Goal: Task Accomplishment & Management: Use online tool/utility

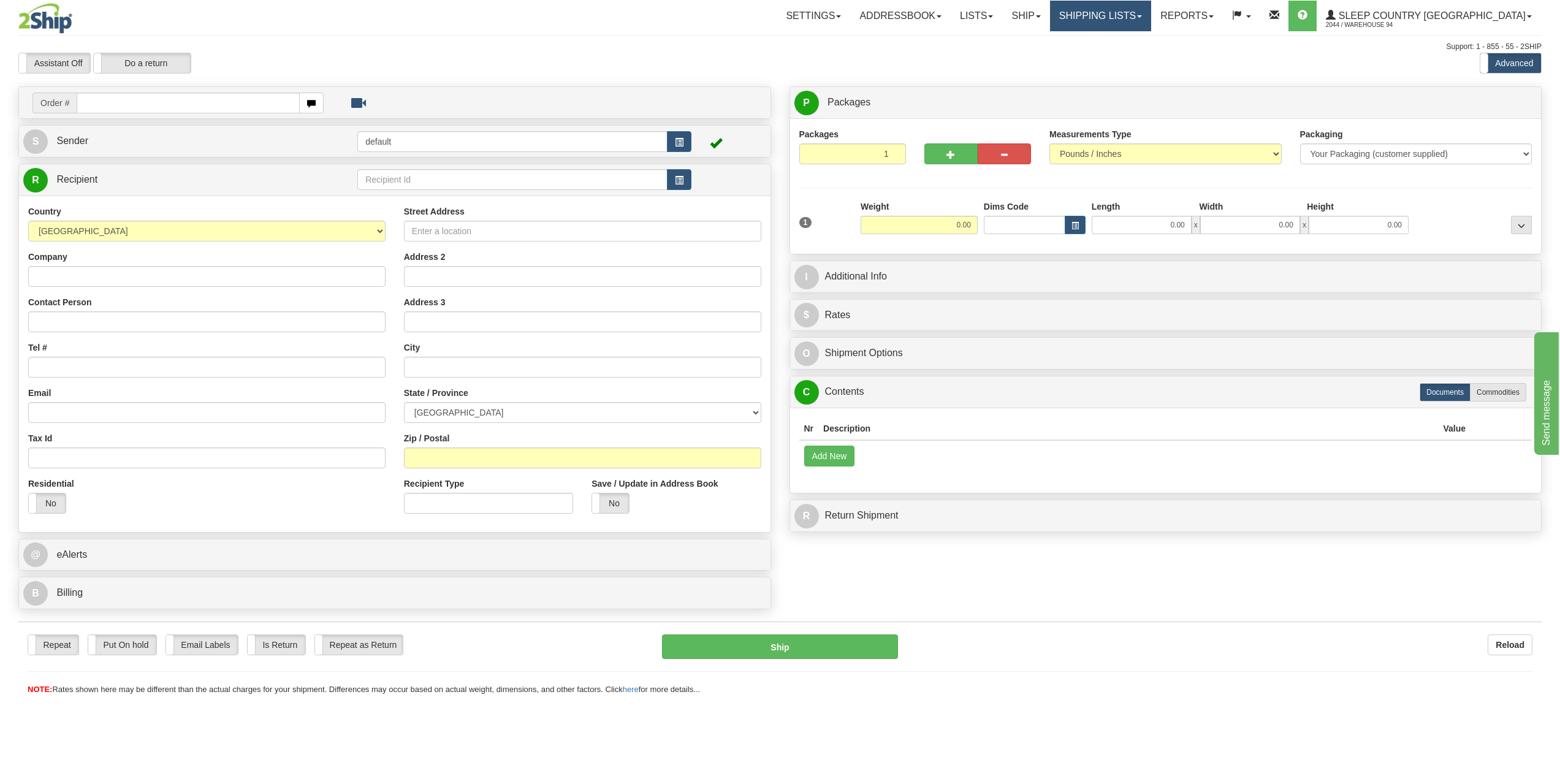
click at [1131, 16] on link "Shipping lists" at bounding box center [1100, 16] width 101 height 30
click at [1049, 2] on link "Ship" at bounding box center [1026, 16] width 47 height 30
click at [1037, 55] on span "OnHold / Order Queue" at bounding box center [994, 58] width 86 height 10
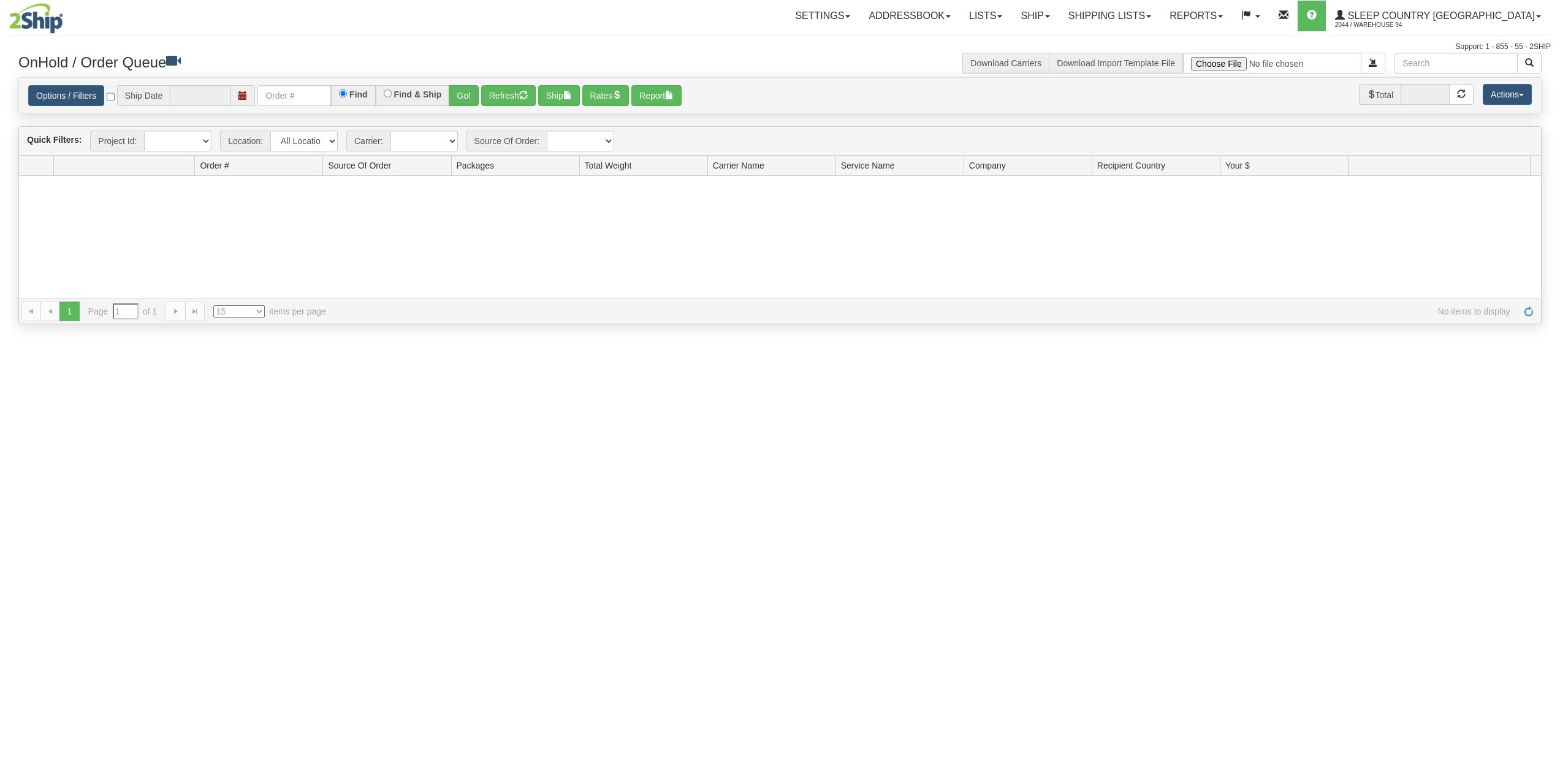
type input "[DATE]"
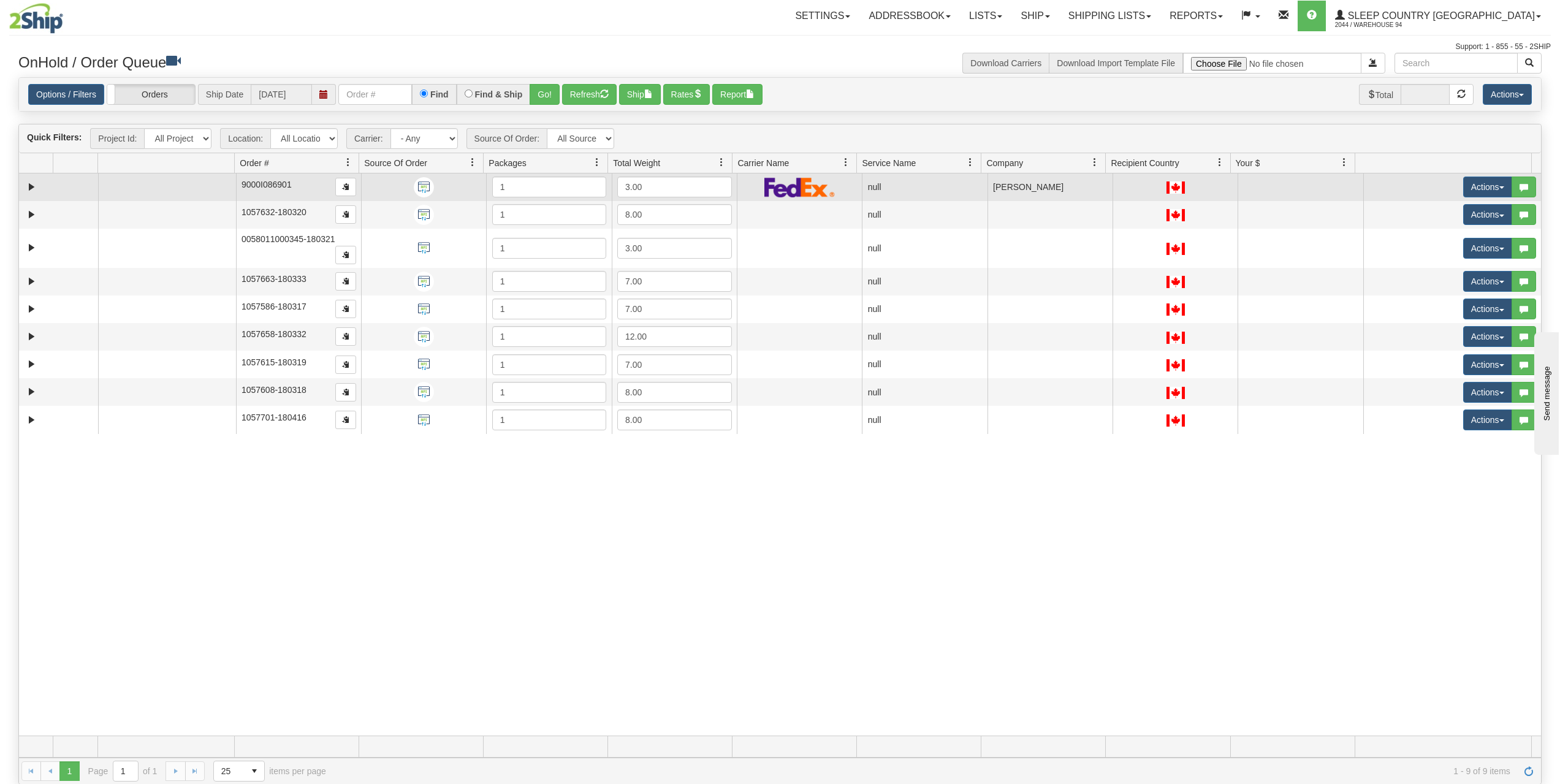
click at [262, 181] on span "9000I086901" at bounding box center [266, 184] width 50 height 10
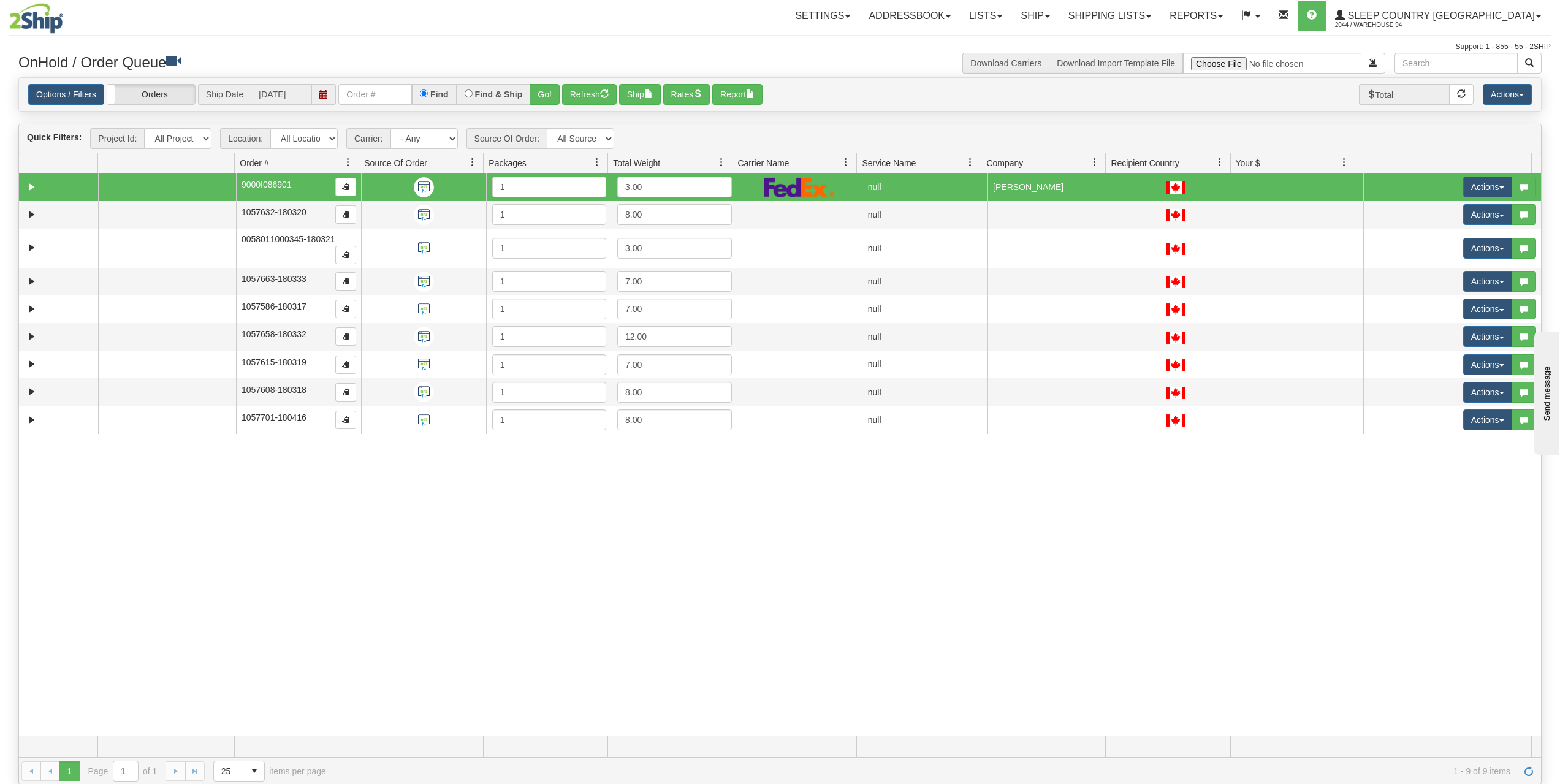
click at [262, 181] on span "9000I086901" at bounding box center [266, 184] width 50 height 10
click at [1488, 193] on button "Actions" at bounding box center [1487, 186] width 49 height 21
click at [1444, 276] on link "Delete" at bounding box center [1458, 274] width 106 height 16
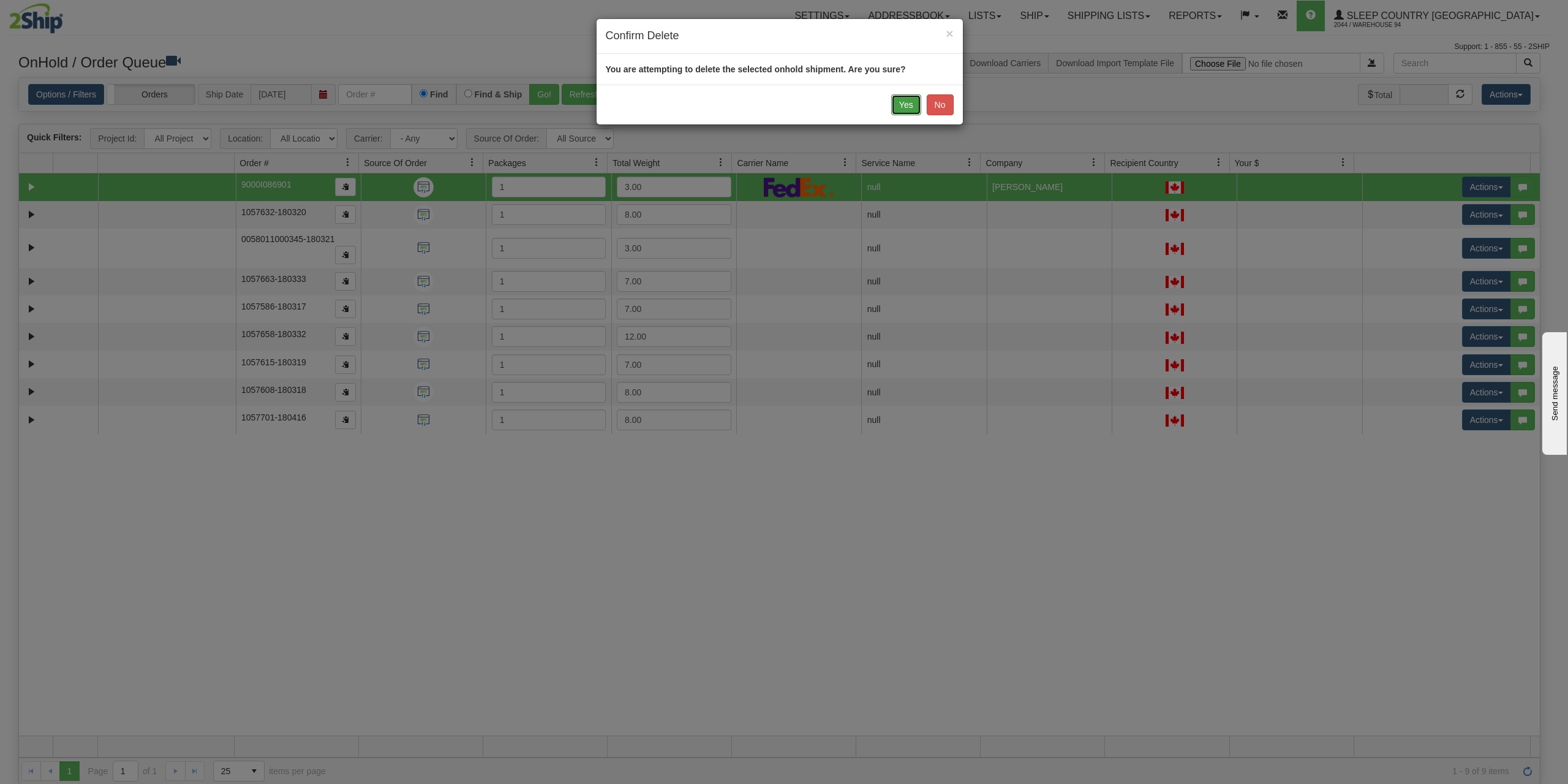
click at [895, 101] on button "Yes" at bounding box center [906, 105] width 30 height 21
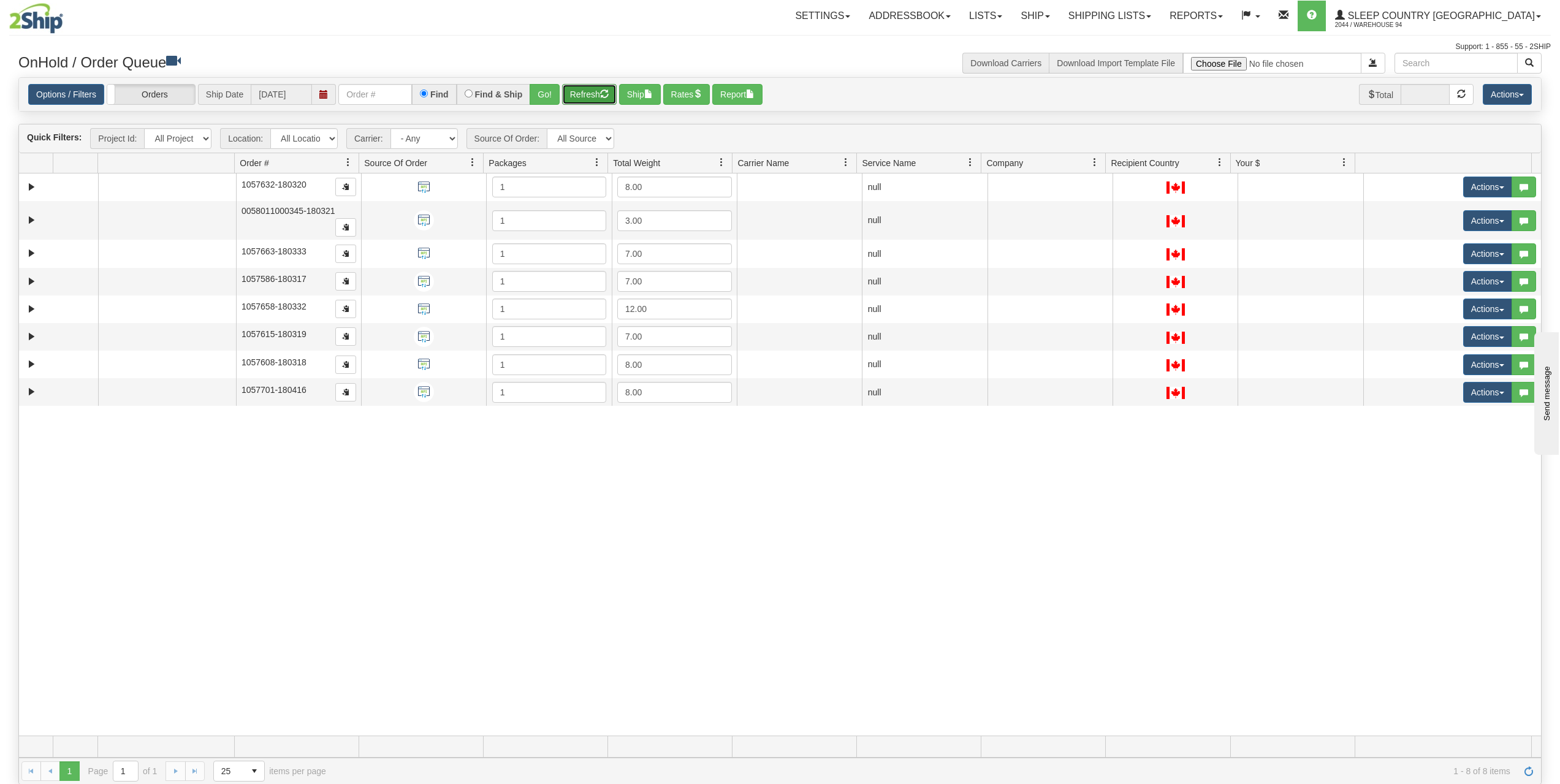
click at [600, 92] on button "Refresh" at bounding box center [590, 94] width 55 height 21
click at [681, 97] on button "Rates" at bounding box center [687, 94] width 47 height 21
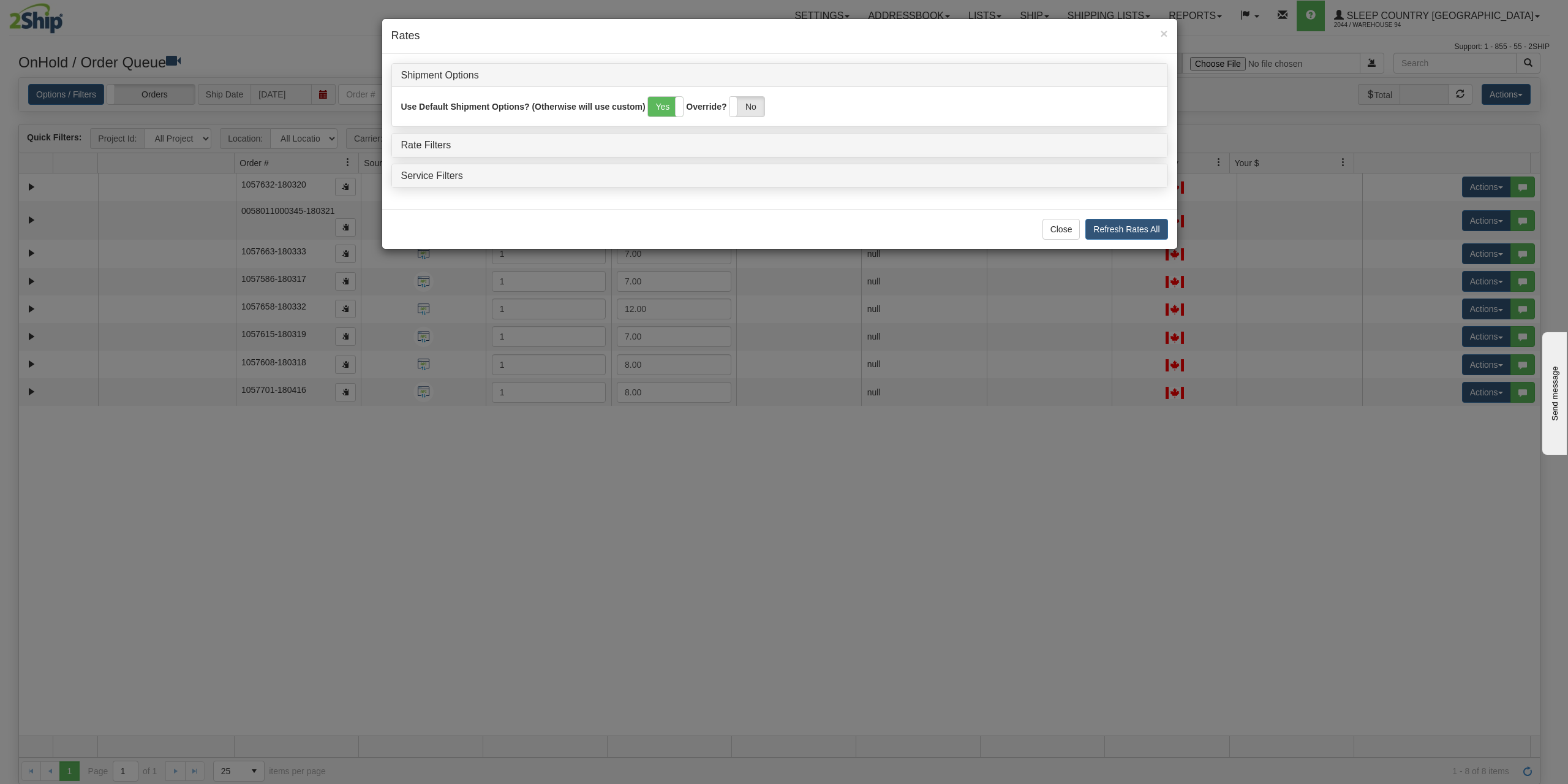
click at [455, 141] on h4 "Rate Filters" at bounding box center [779, 145] width 757 height 11
click at [414, 141] on link "Rate Filters" at bounding box center [426, 145] width 50 height 10
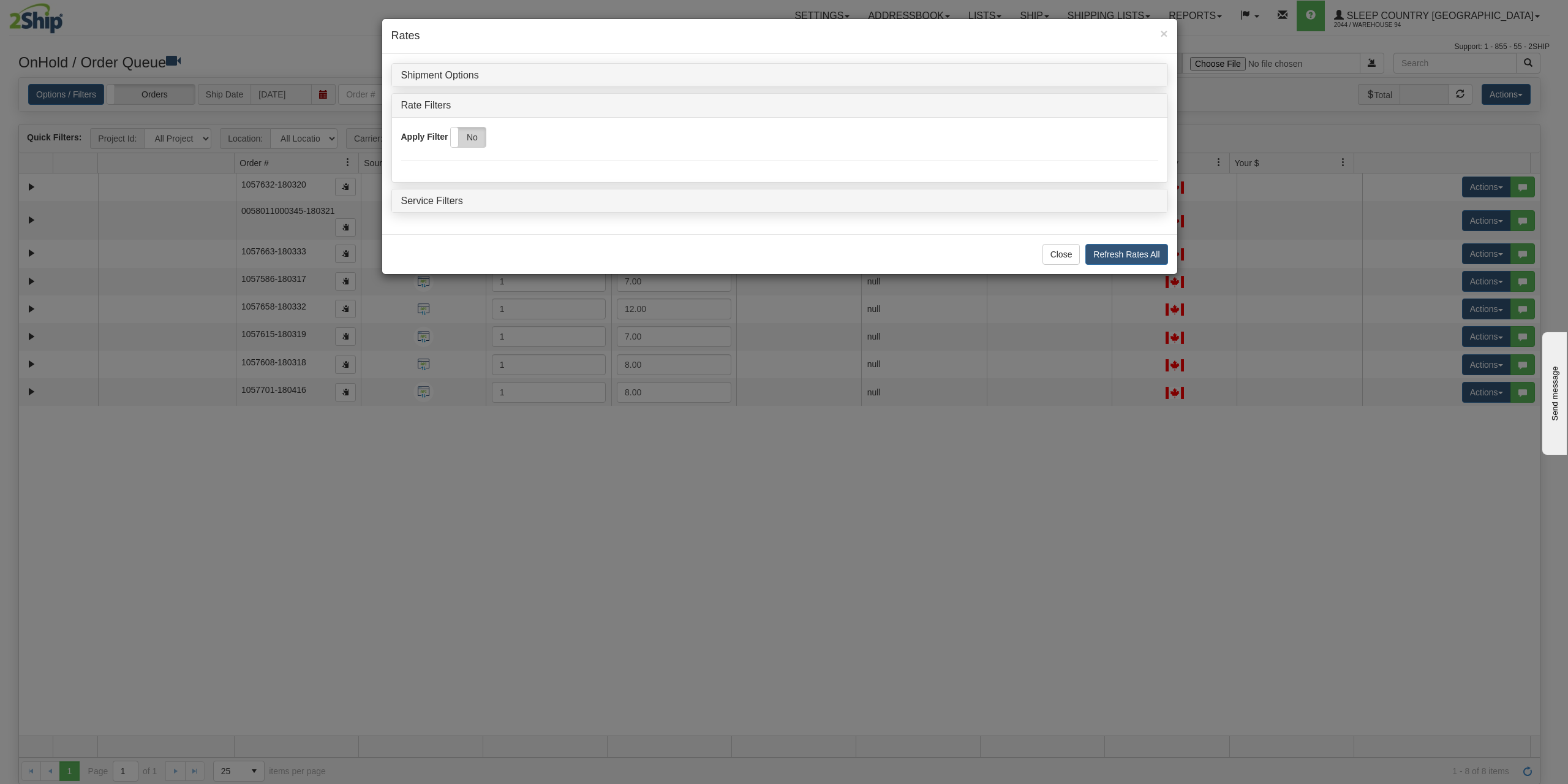
click at [473, 139] on label "No" at bounding box center [468, 137] width 35 height 20
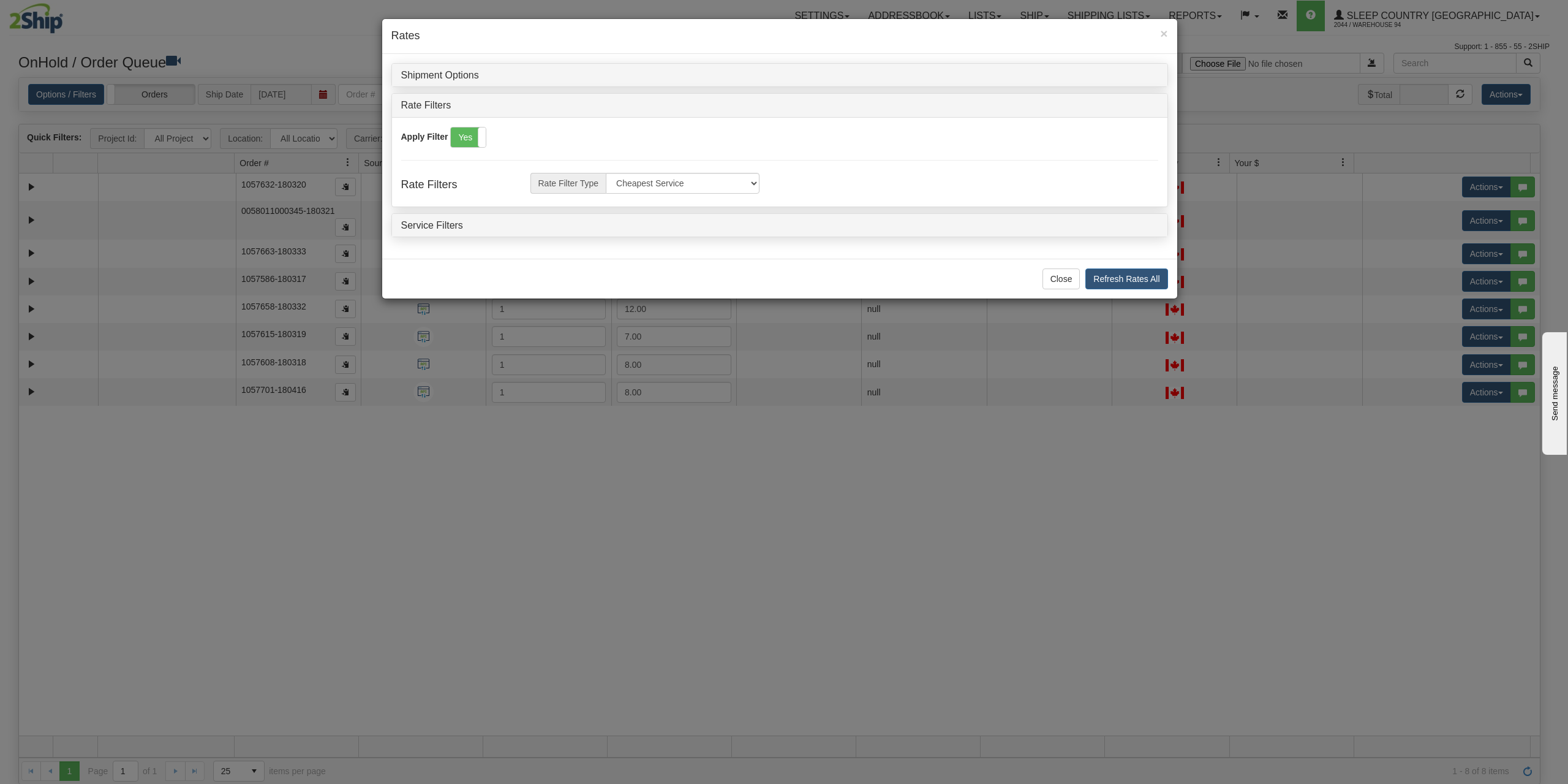
click at [510, 236] on div "Service Filters" at bounding box center [780, 225] width 775 height 23
click at [1149, 276] on button "Refresh Rates All" at bounding box center [1126, 279] width 82 height 21
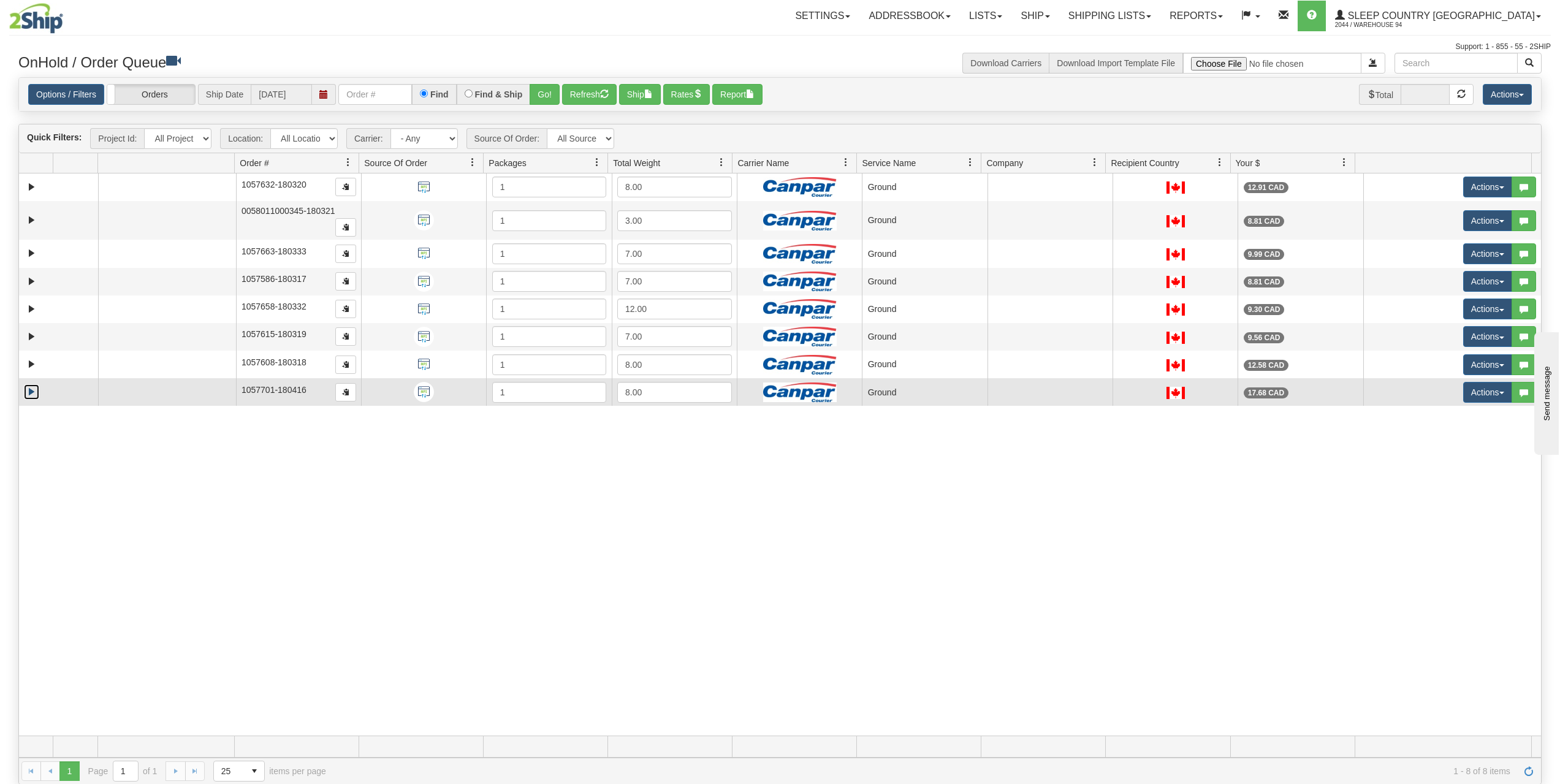
click at [30, 395] on link "Expand" at bounding box center [32, 392] width 15 height 15
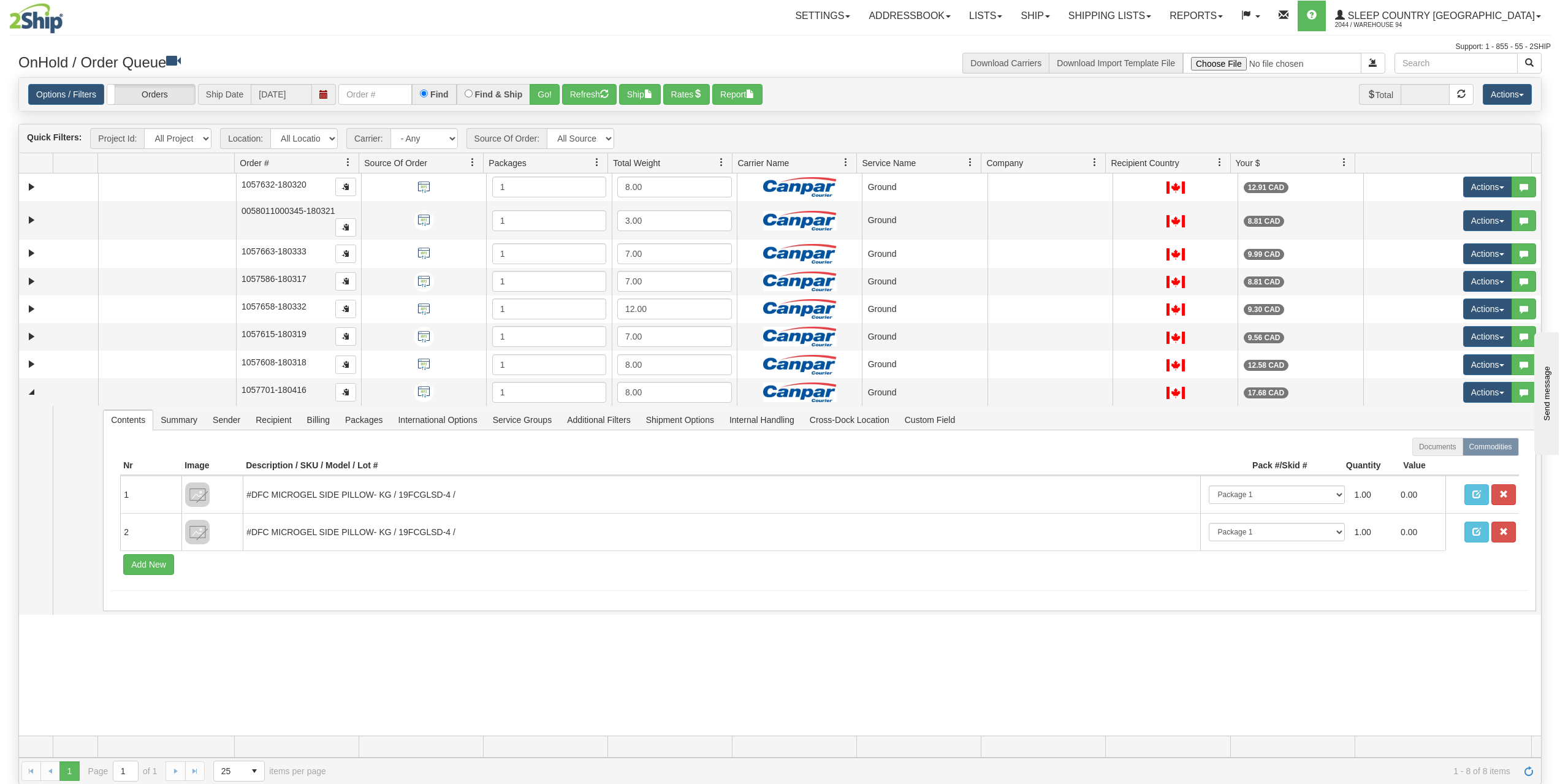
click at [816, 53] on div "Download Carriers Download Import Template File" at bounding box center [1166, 63] width 771 height 21
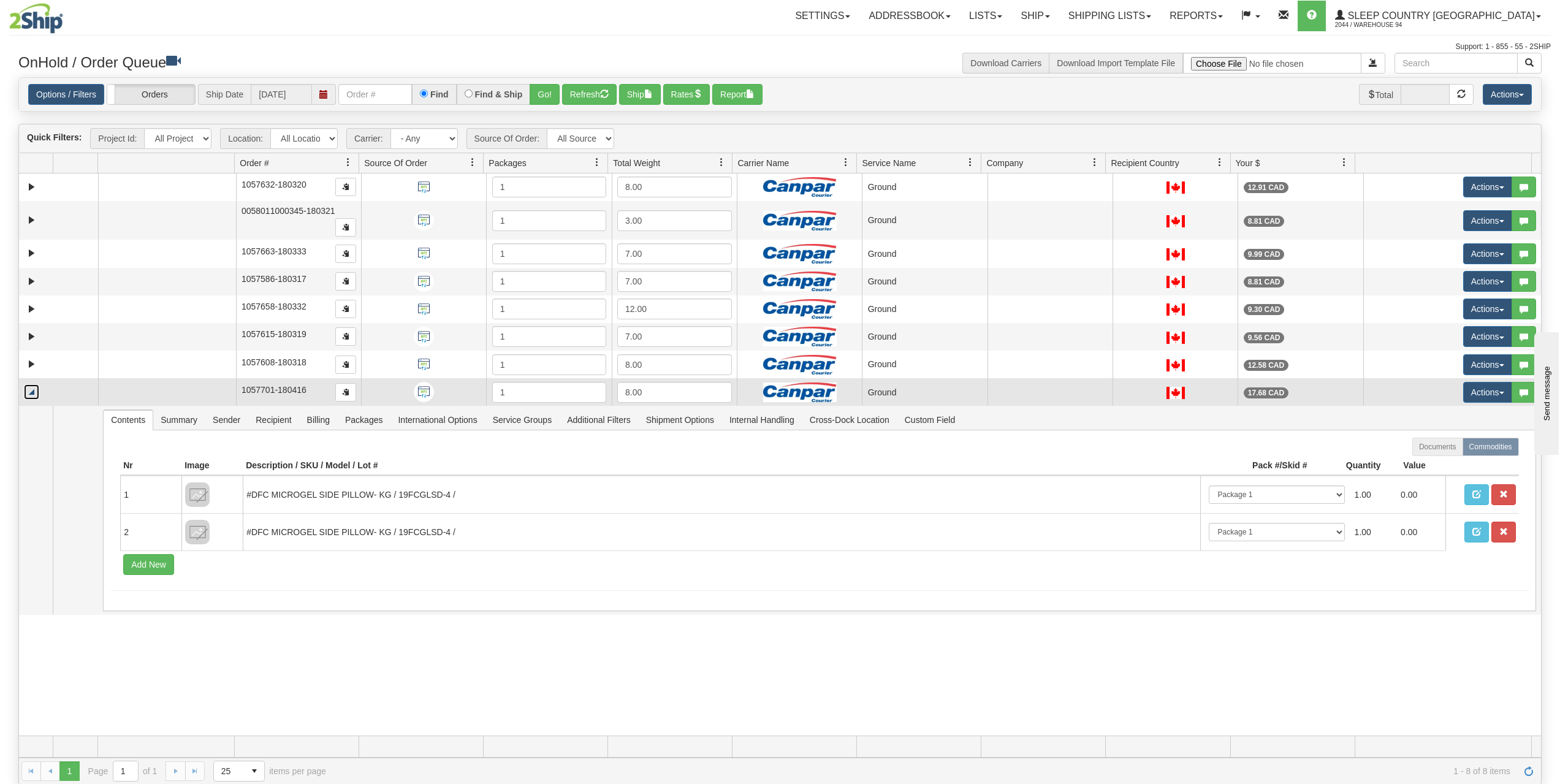
click at [34, 389] on link "Collapse" at bounding box center [32, 392] width 15 height 15
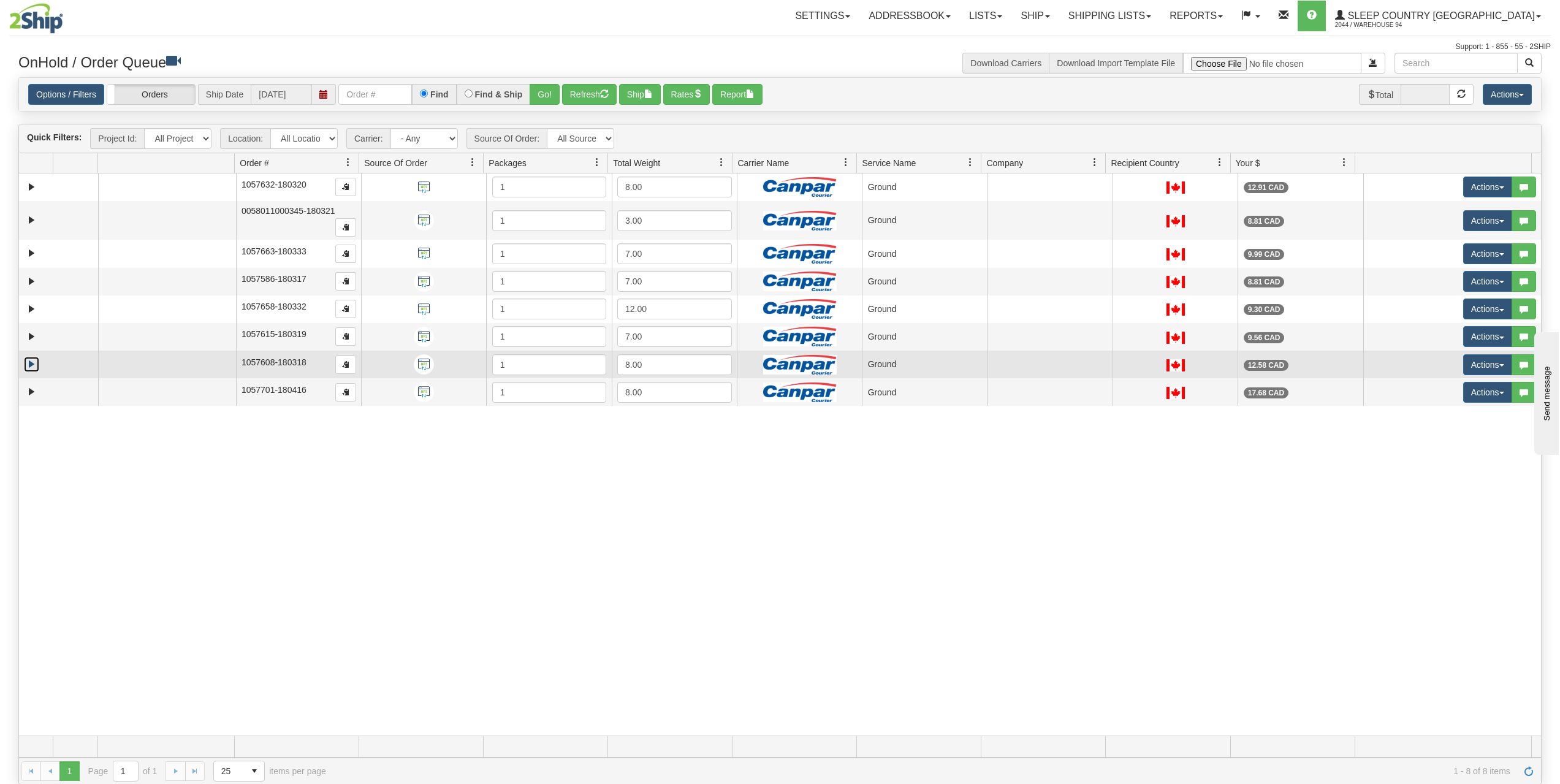
click at [27, 365] on link "Expand" at bounding box center [32, 364] width 15 height 15
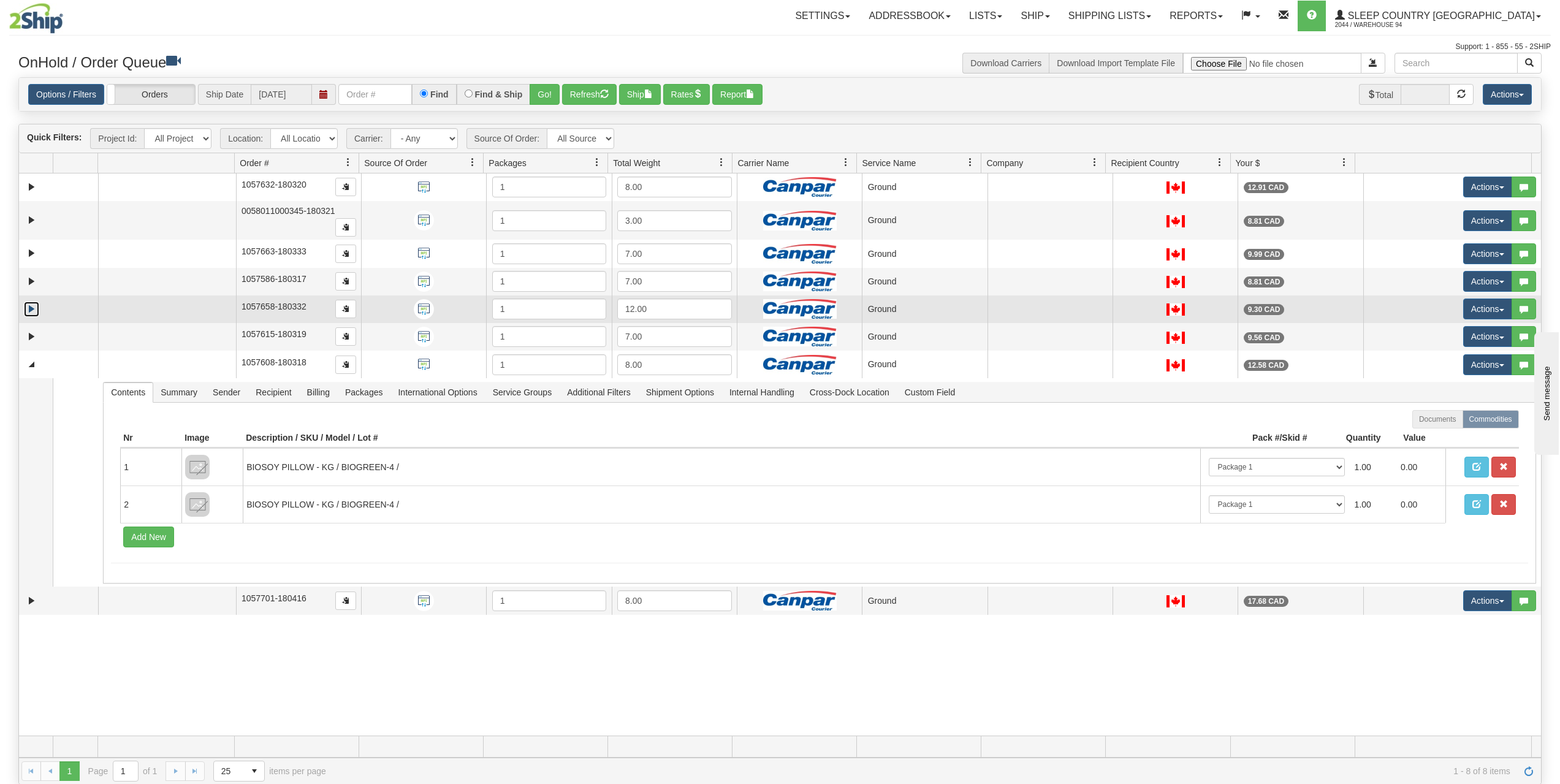
click at [29, 306] on link "Expand" at bounding box center [32, 309] width 15 height 15
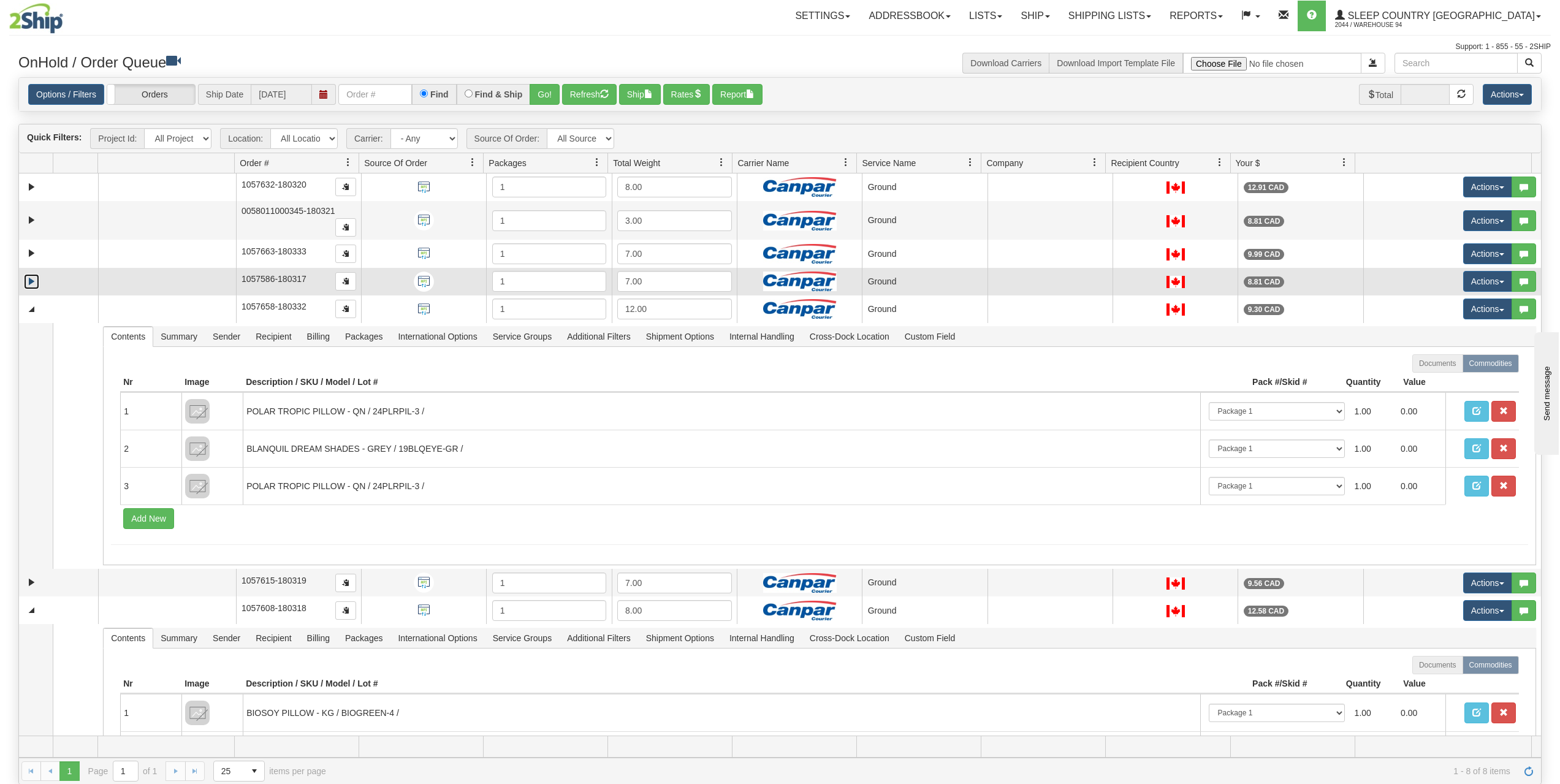
click at [30, 279] on link "Expand" at bounding box center [32, 281] width 15 height 15
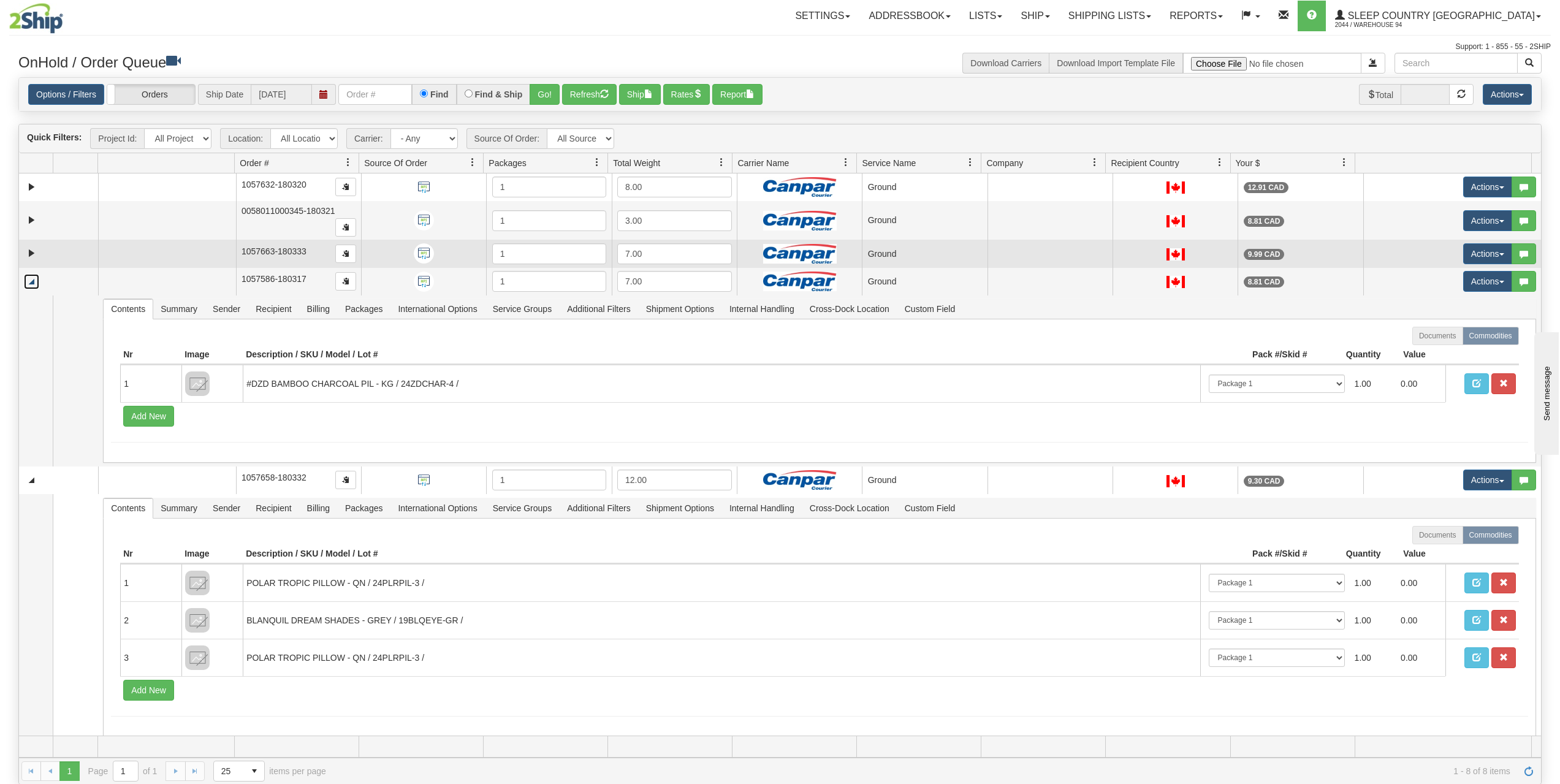
click at [28, 245] on td at bounding box center [58, 254] width 79 height 28
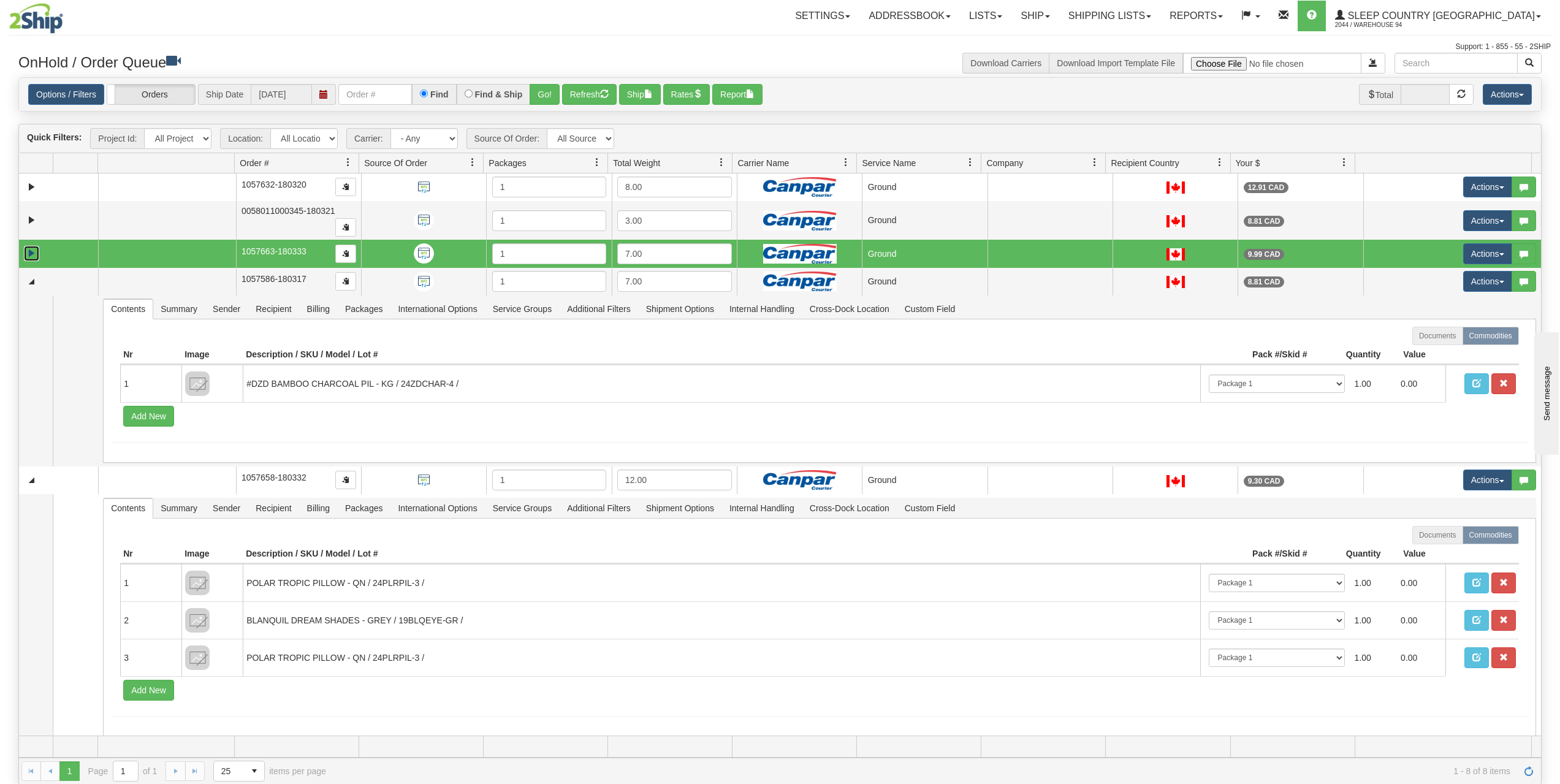
click at [29, 253] on link "Expand" at bounding box center [32, 254] width 15 height 15
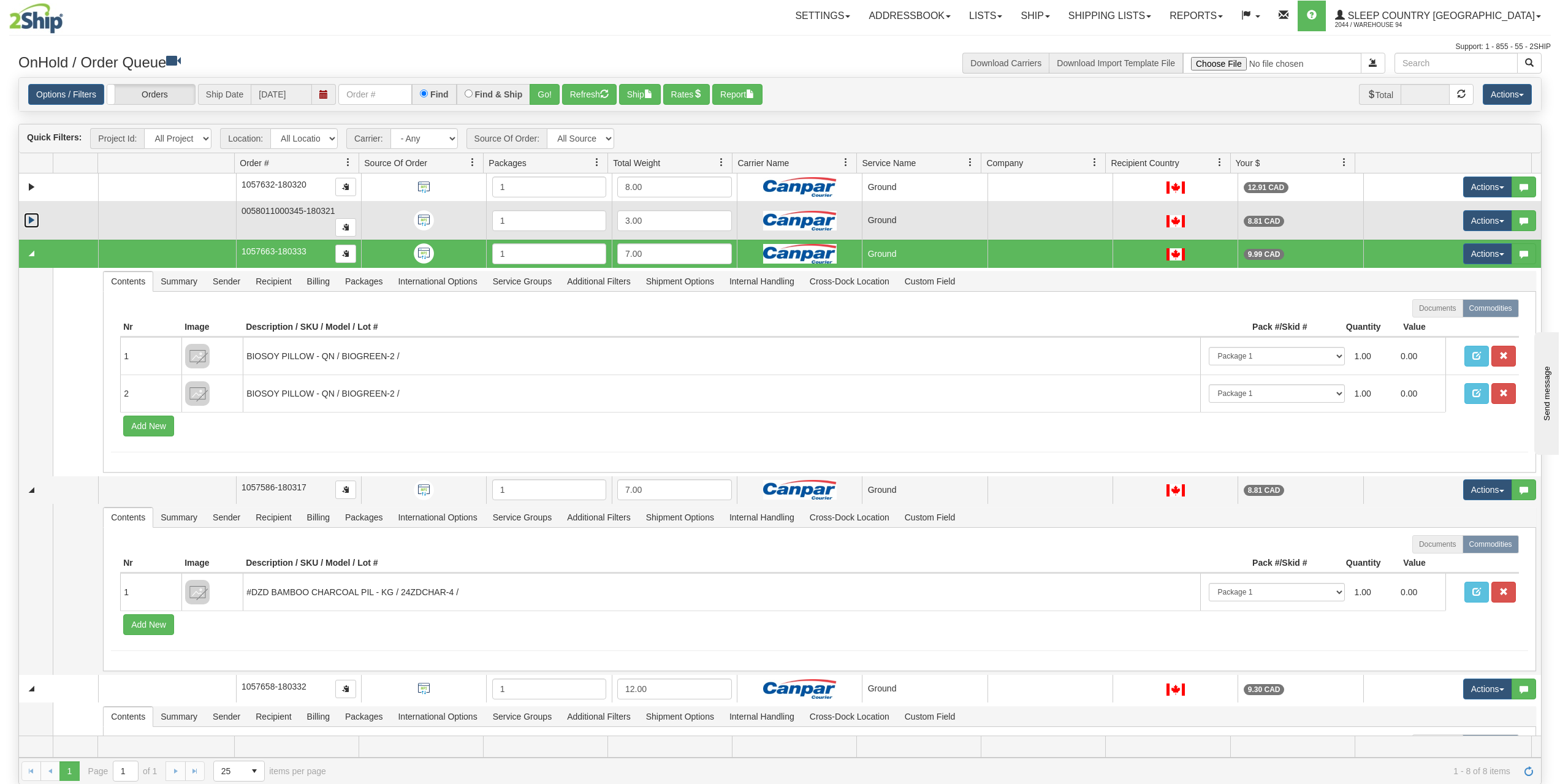
click at [29, 221] on link "Expand" at bounding box center [32, 221] width 15 height 15
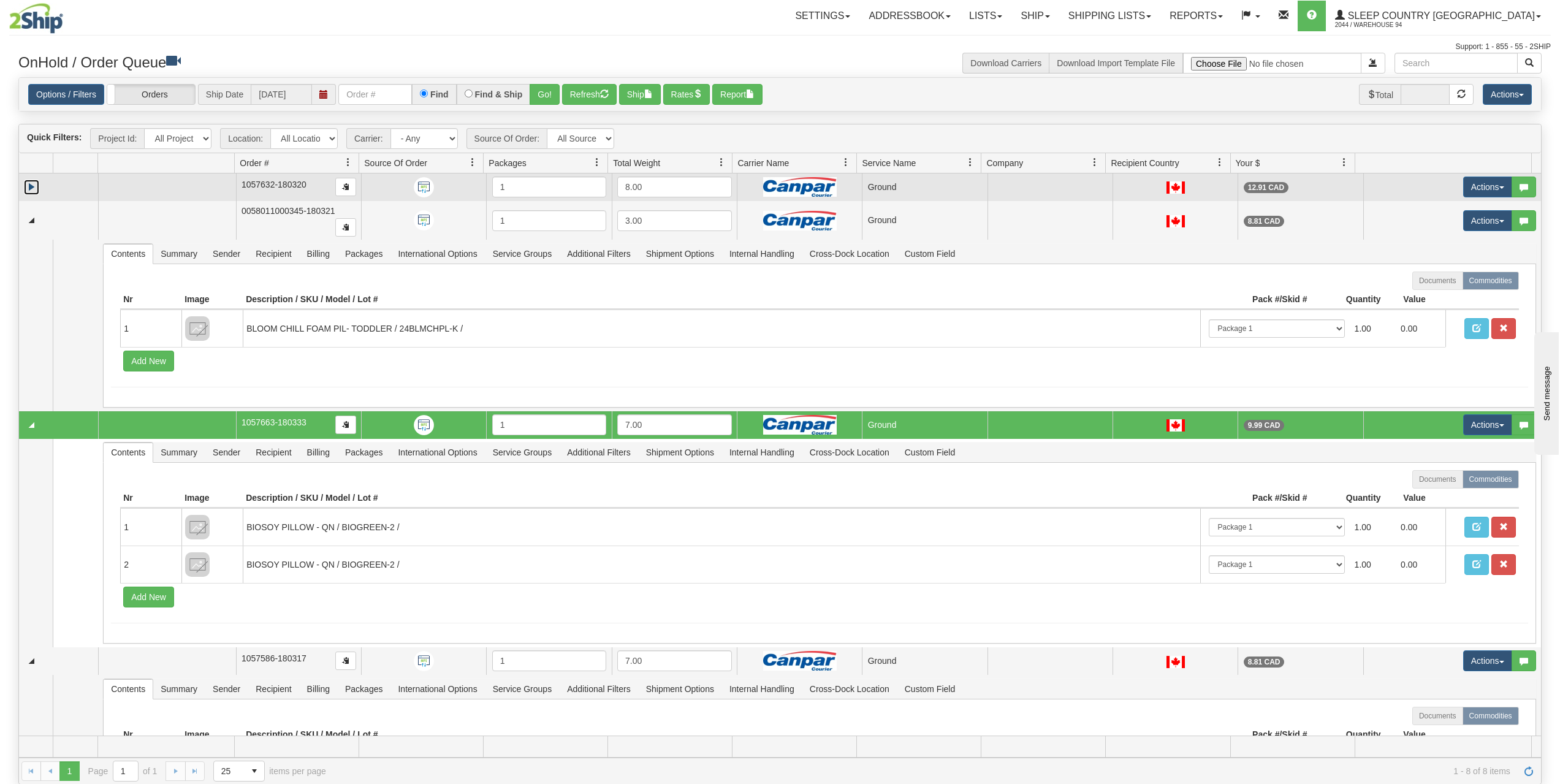
click at [28, 189] on link "Expand" at bounding box center [32, 187] width 15 height 15
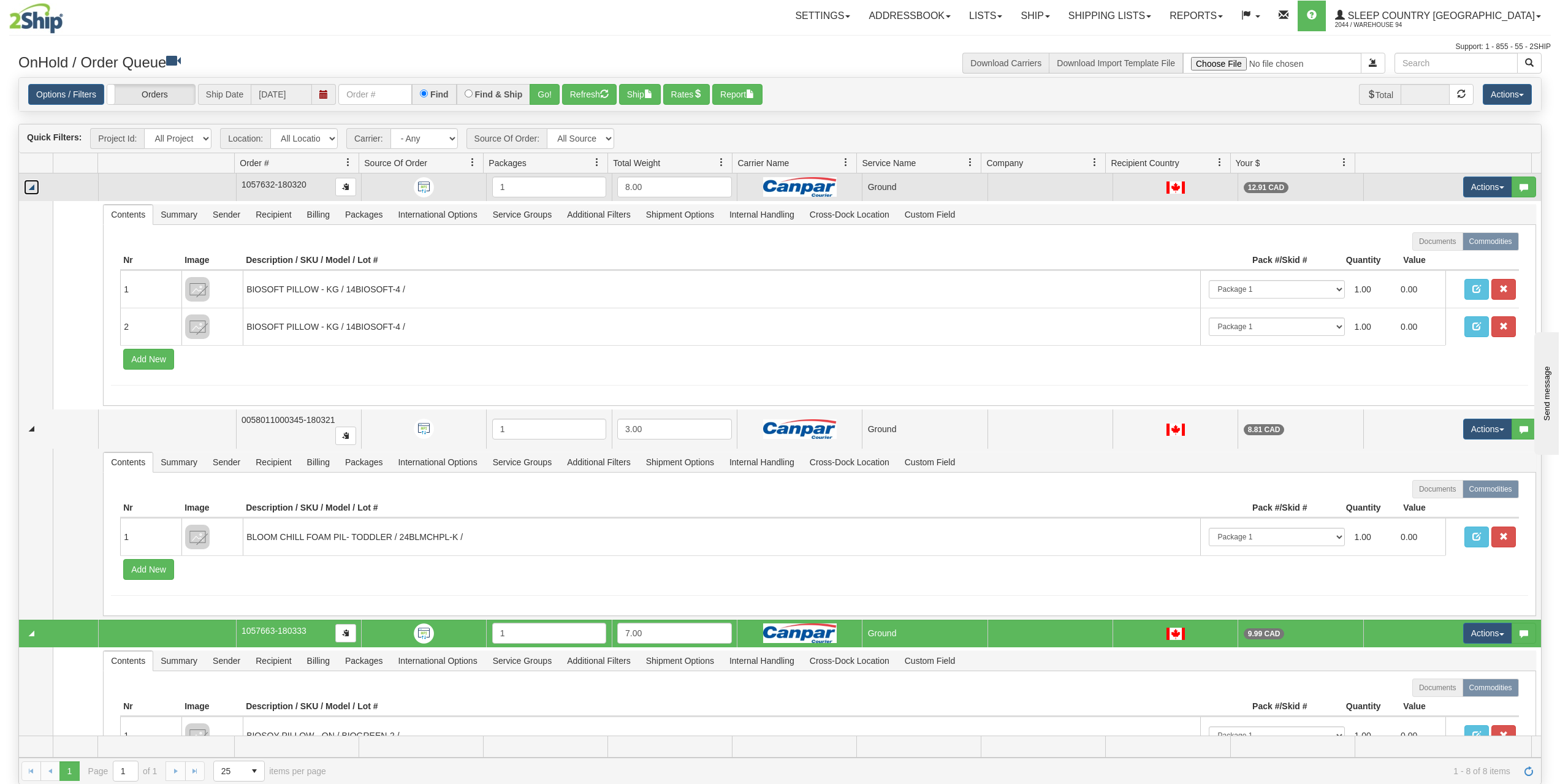
click at [30, 186] on link "Collapse" at bounding box center [32, 187] width 15 height 15
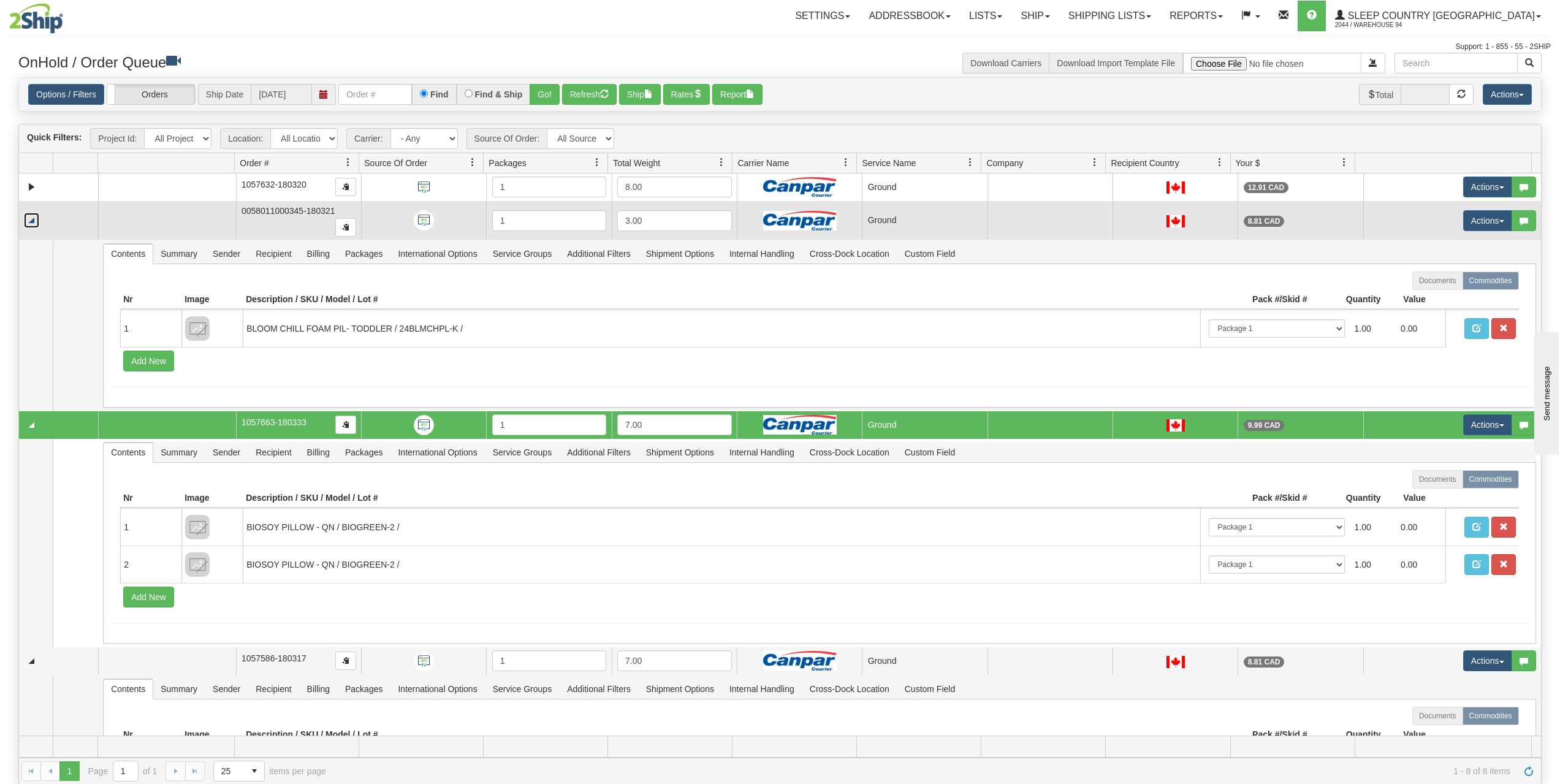
click at [32, 215] on link "Collapse" at bounding box center [32, 221] width 15 height 15
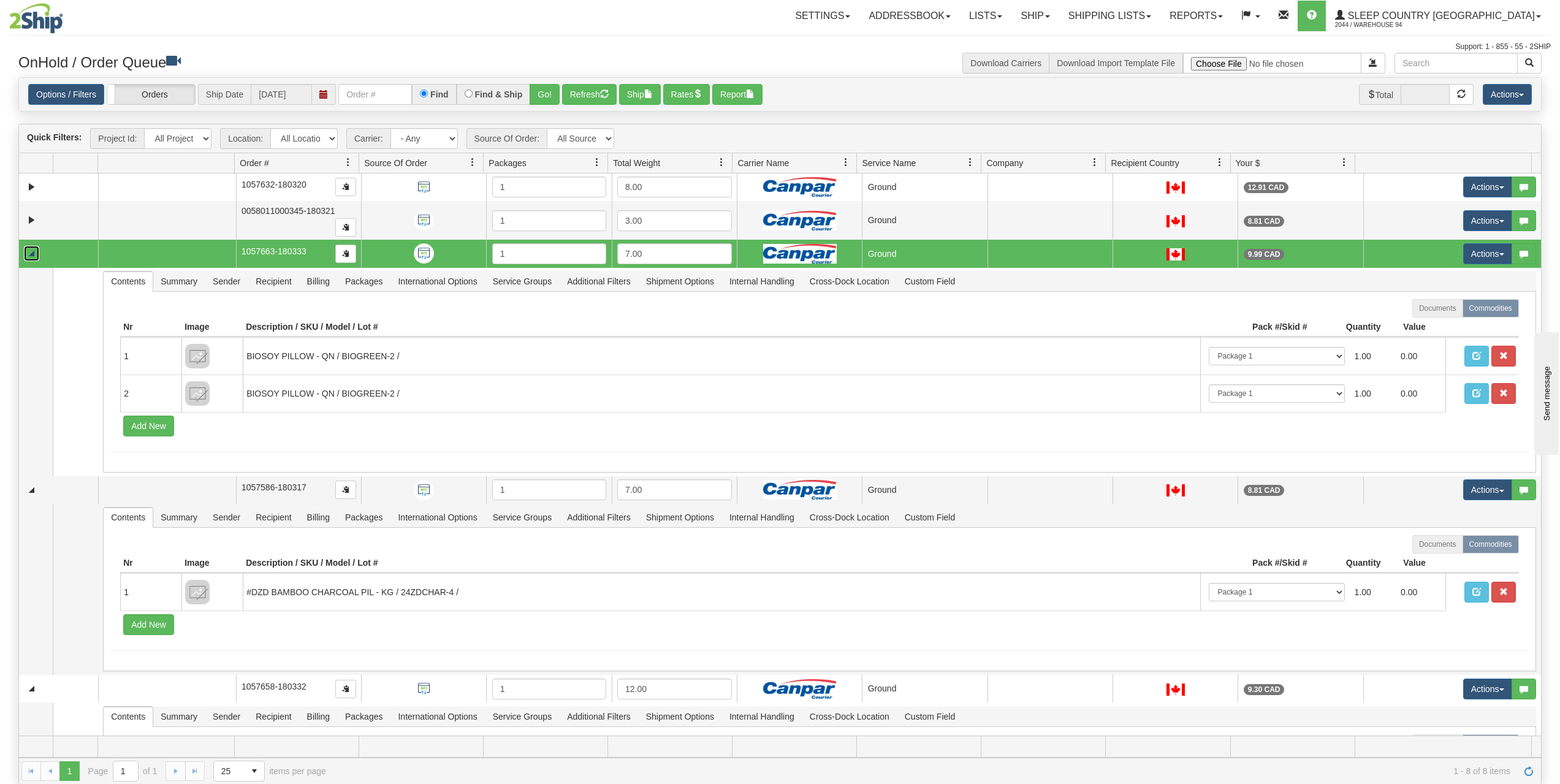
click at [33, 252] on link "Collapse" at bounding box center [32, 254] width 15 height 15
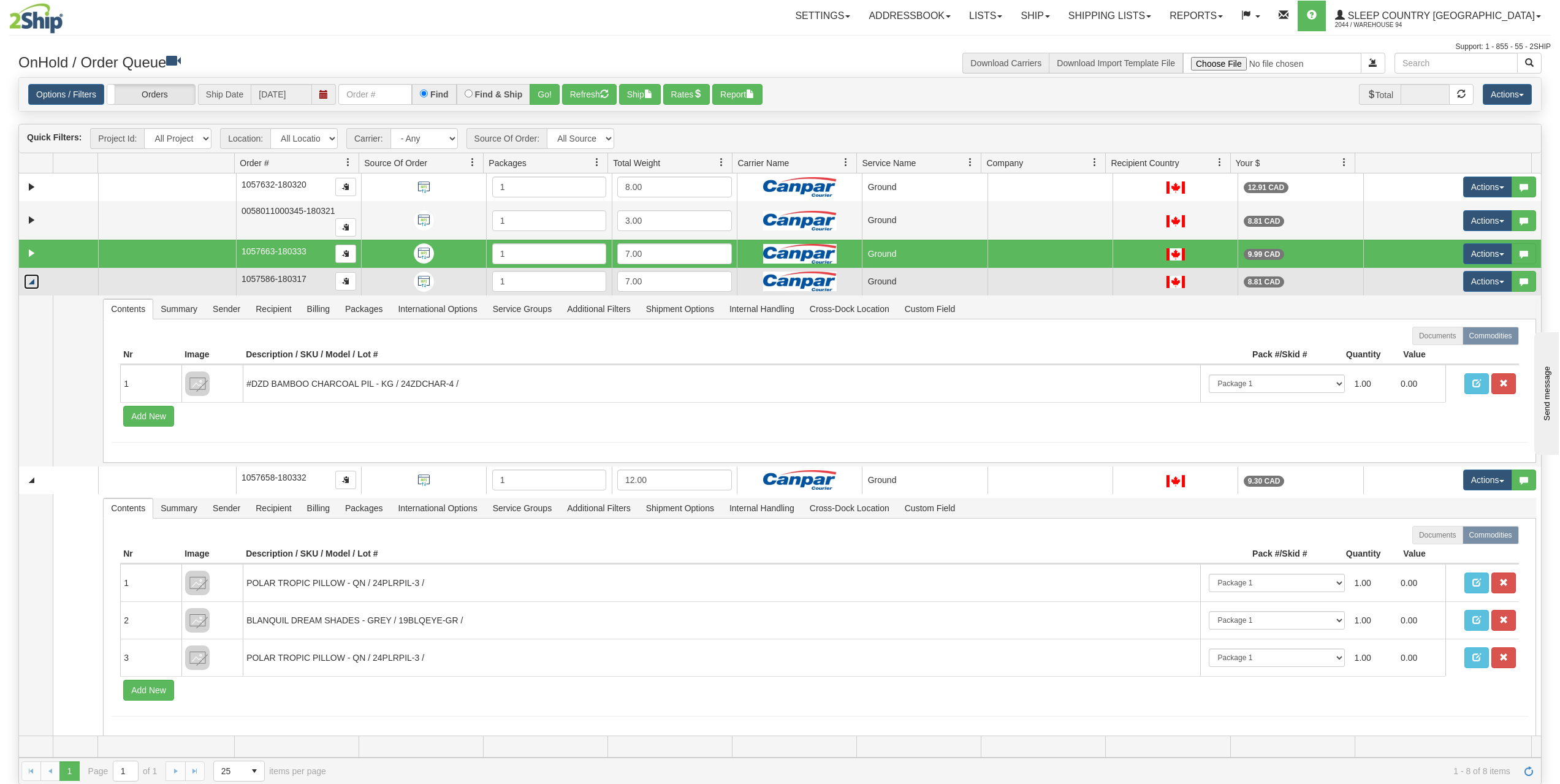
click at [29, 280] on link "Collapse" at bounding box center [32, 281] width 15 height 15
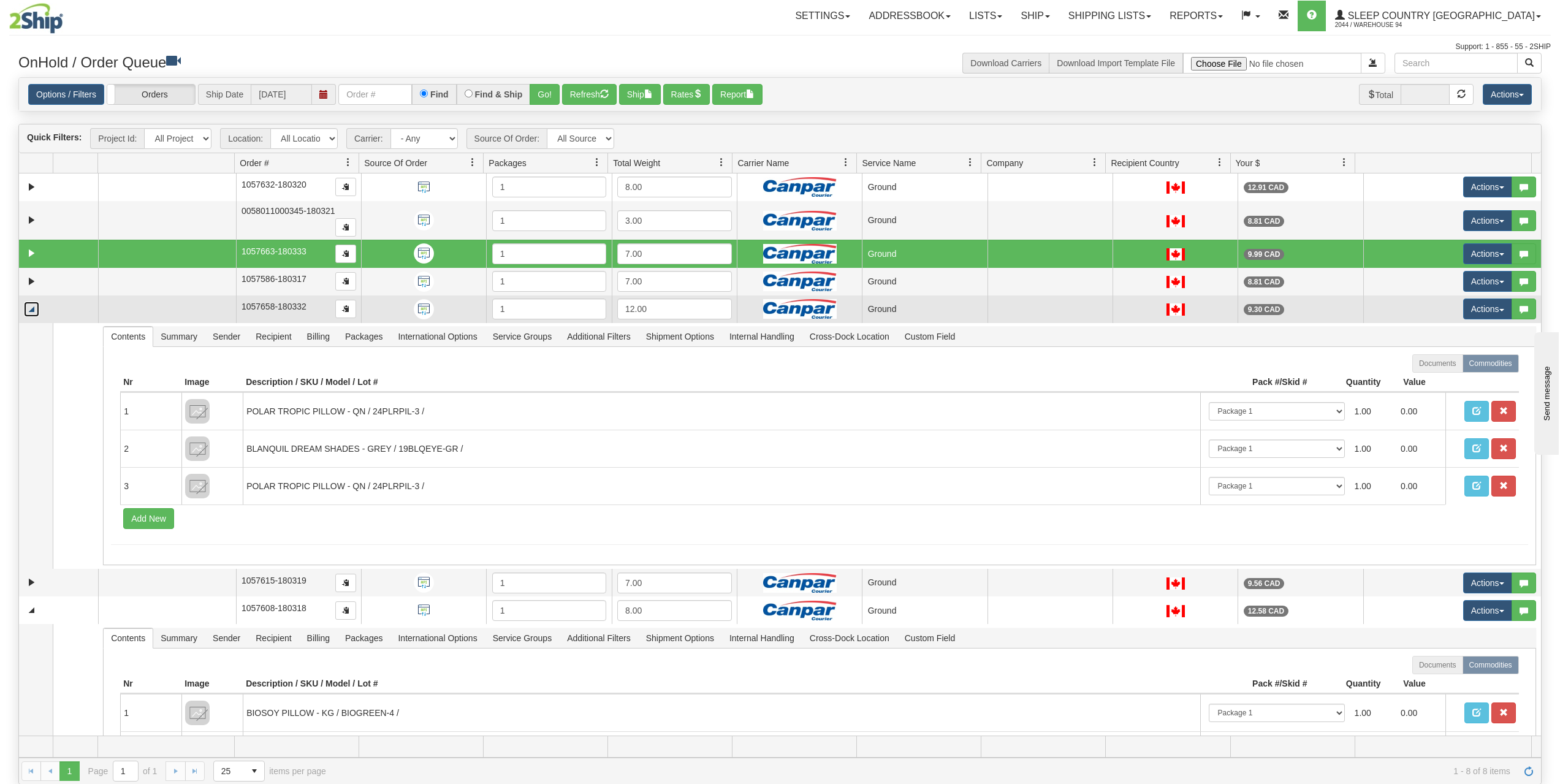
click at [31, 309] on link "Collapse" at bounding box center [32, 309] width 15 height 15
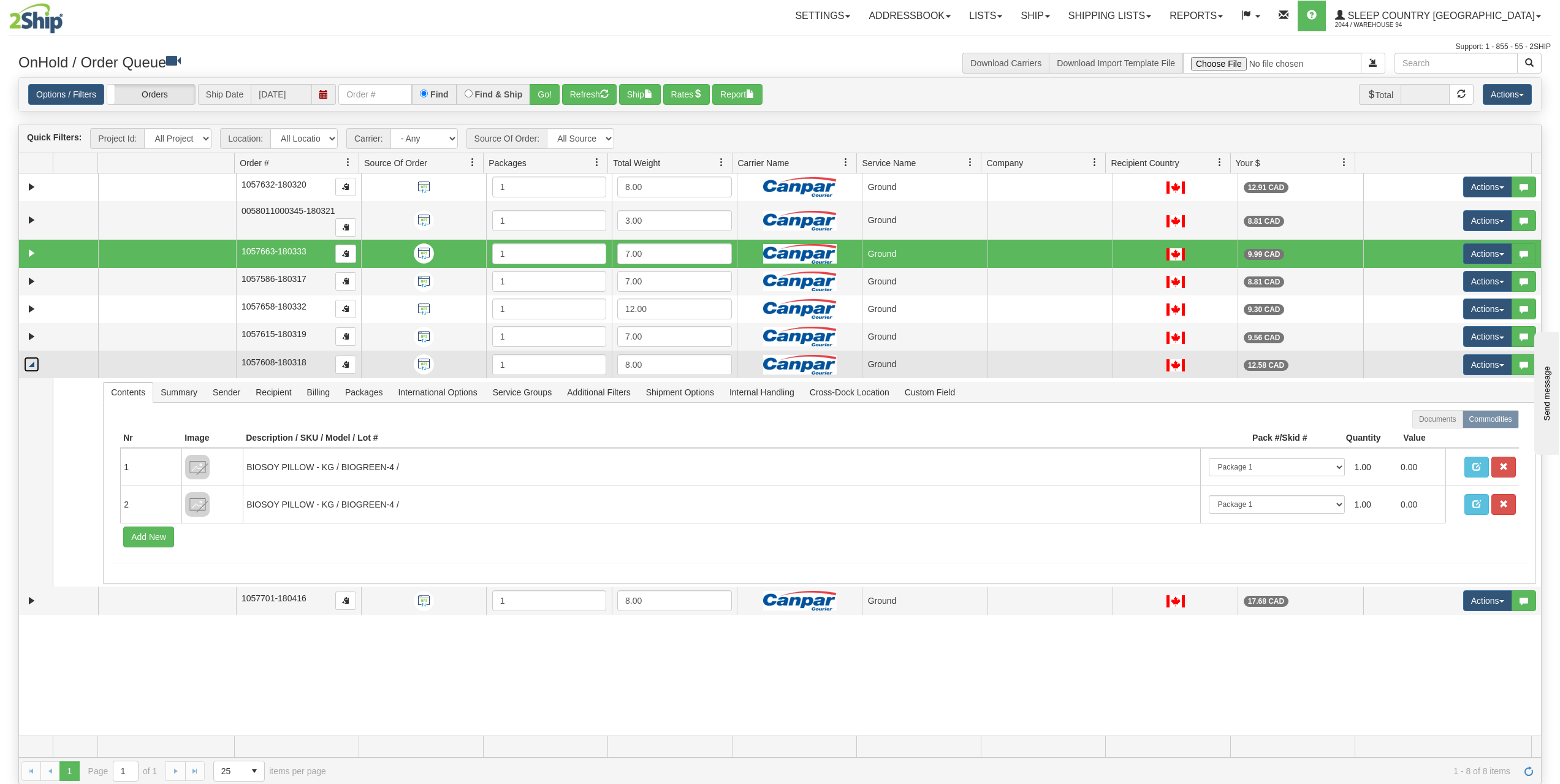
click at [32, 362] on link "Collapse" at bounding box center [32, 364] width 15 height 15
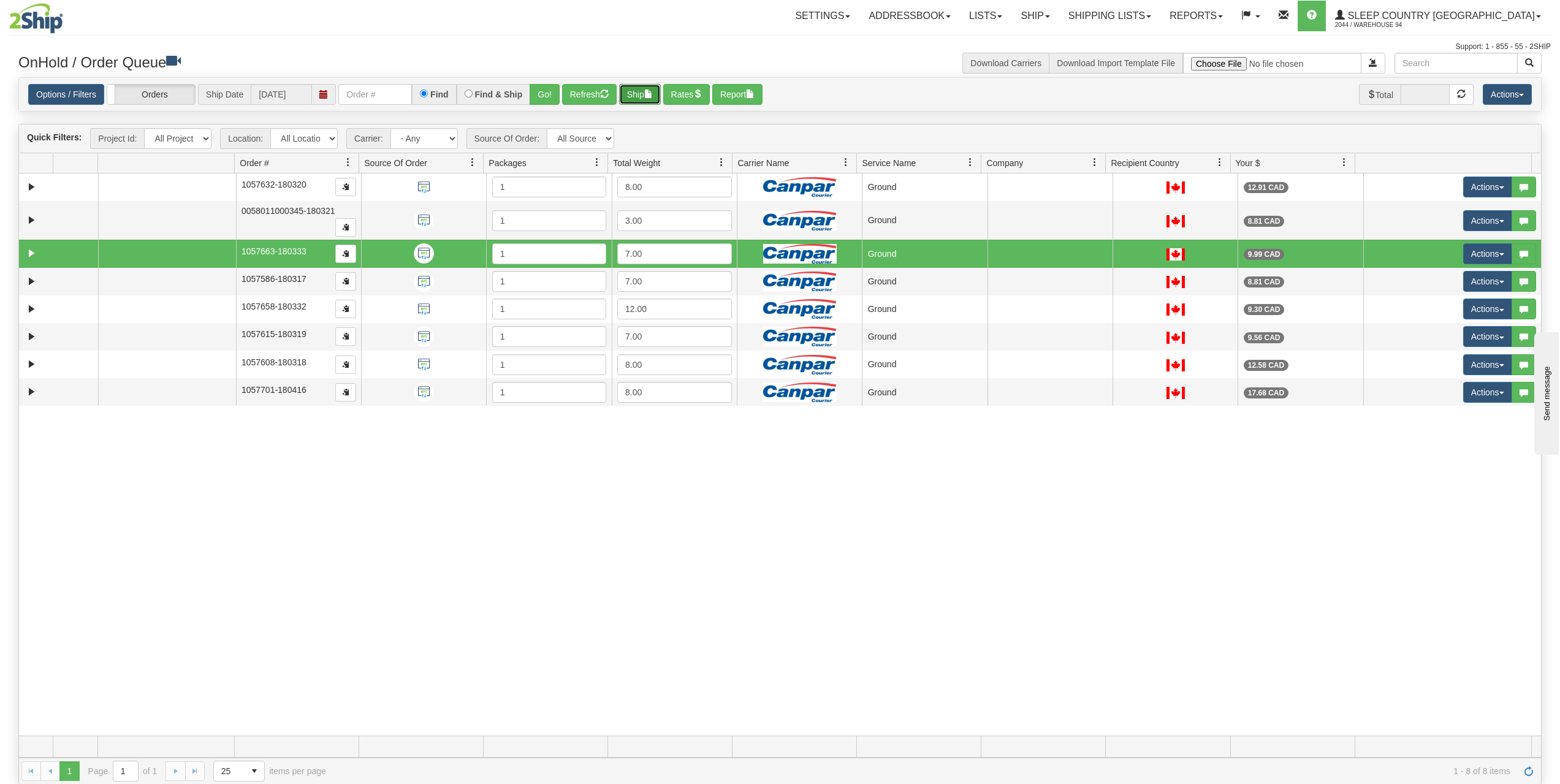
click at [628, 87] on button "Ship" at bounding box center [640, 94] width 42 height 21
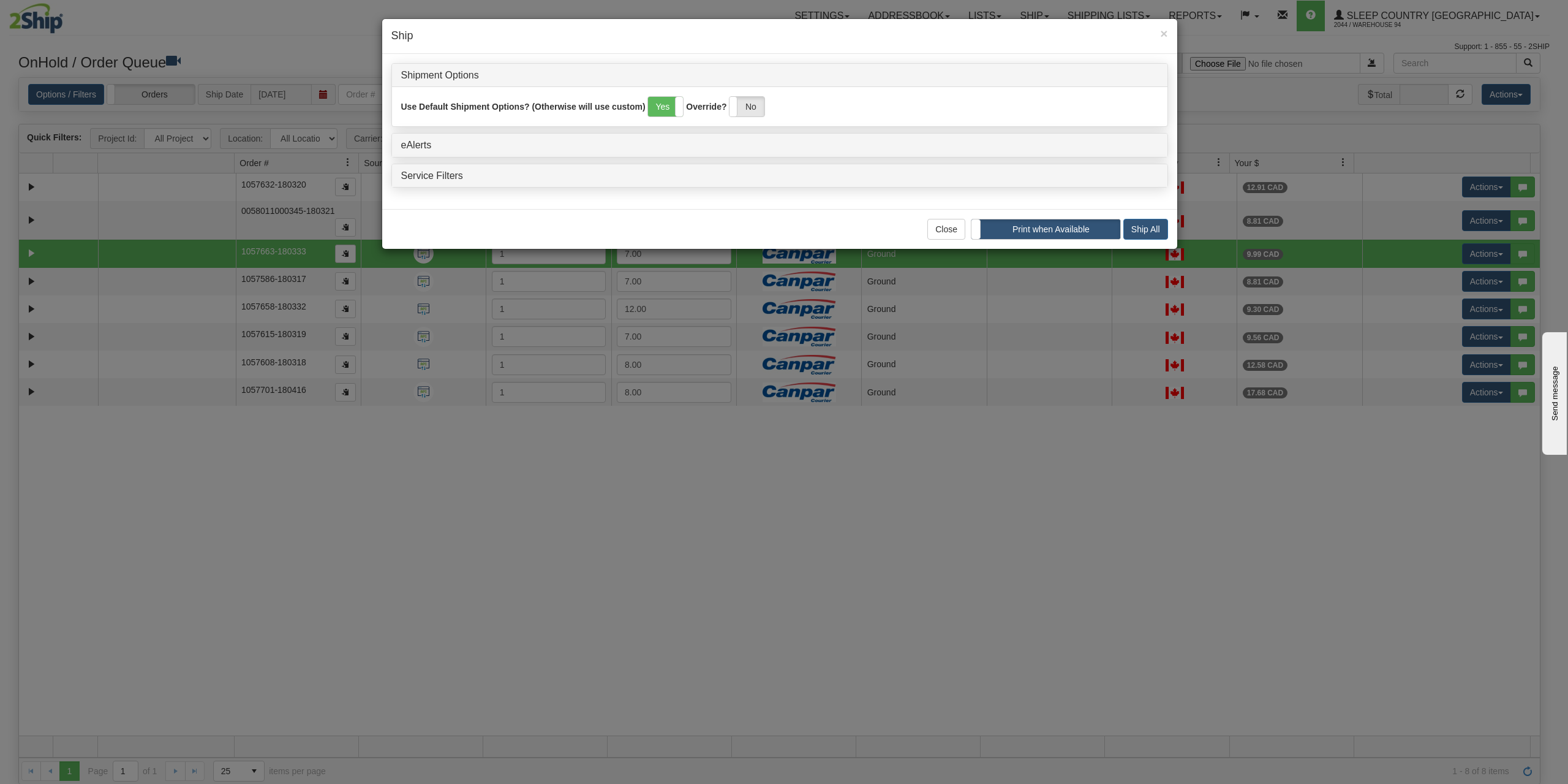
click at [1008, 229] on label "Print when Available" at bounding box center [1047, 229] width 146 height 20
click at [1008, 229] on label "Wait and Print in Sequence" at bounding box center [1046, 229] width 149 height 20
click at [1144, 232] on button "Ship All" at bounding box center [1145, 229] width 45 height 21
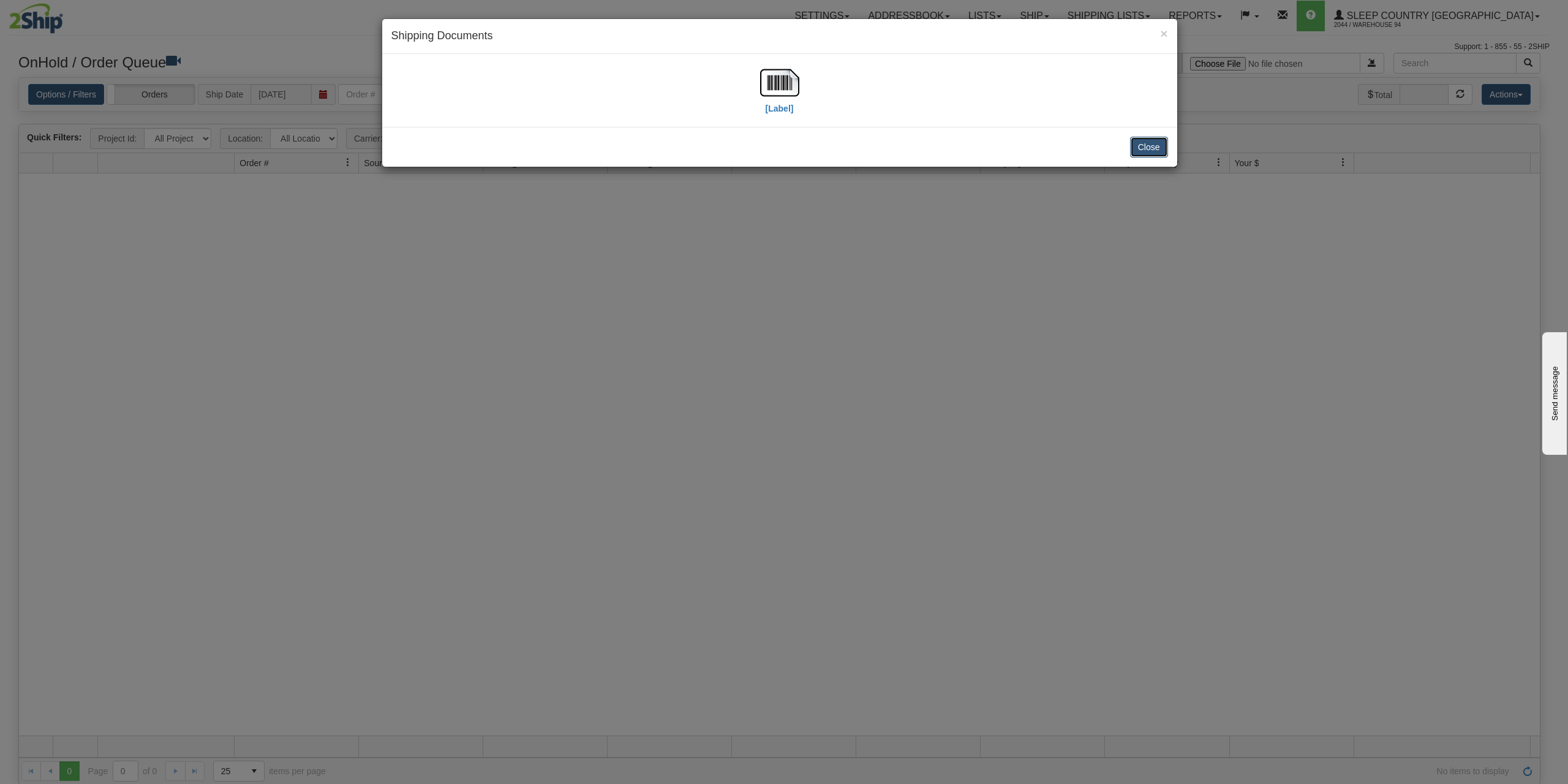
click at [1146, 145] on button "Close" at bounding box center [1149, 147] width 38 height 21
